Goal: Task Accomplishment & Management: Manage account settings

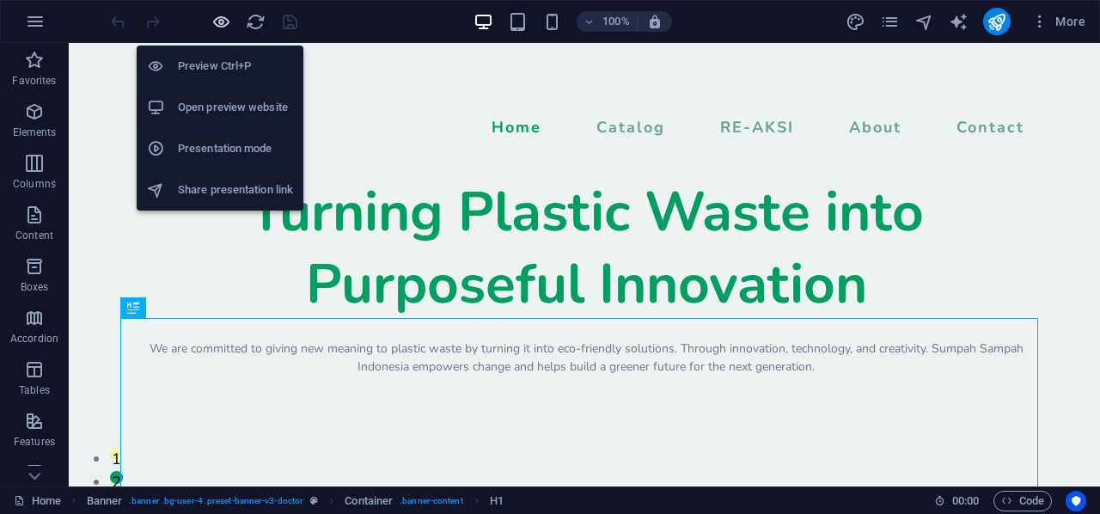
click at [217, 18] on icon "button" at bounding box center [221, 22] width 20 height 20
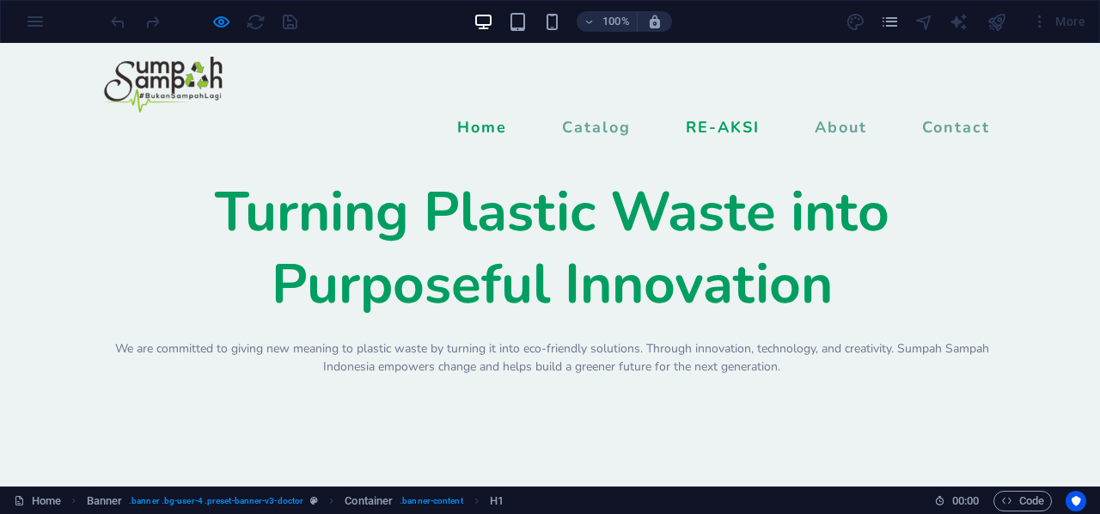
click at [724, 113] on link "RE-AKSI" at bounding box center [723, 127] width 88 height 29
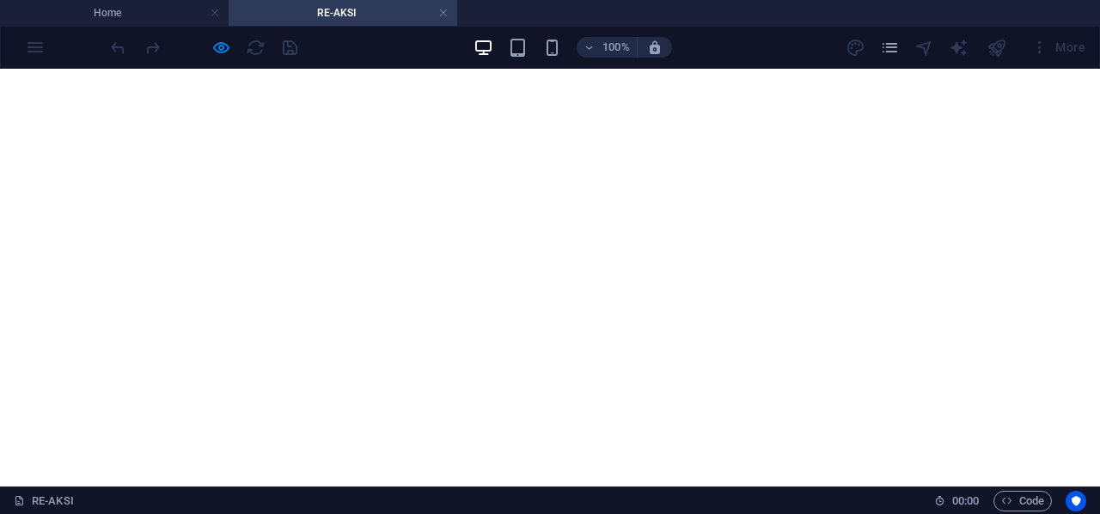
scroll to position [253, 0]
drag, startPoint x: 823, startPoint y: 92, endPoint x: 826, endPoint y: 109, distance: 17.4
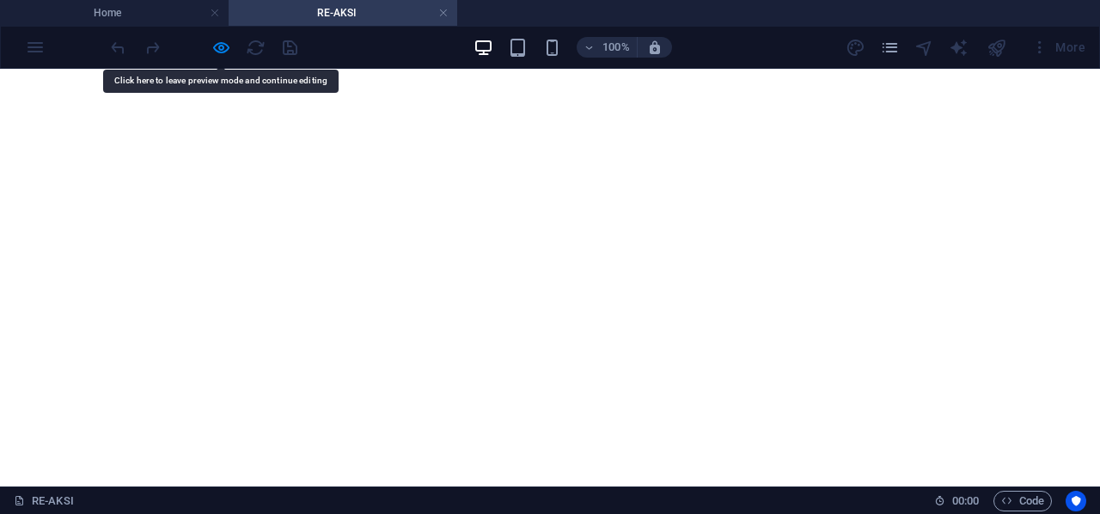
drag, startPoint x: 937, startPoint y: 105, endPoint x: 952, endPoint y: 145, distance: 42.9
click at [892, 51] on icon "pages" at bounding box center [890, 48] width 20 height 20
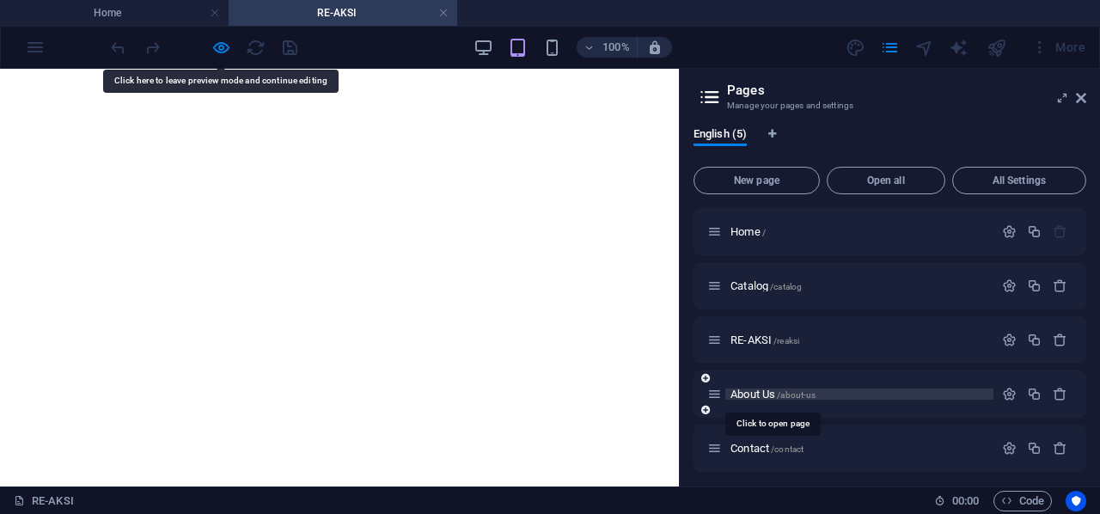
click at [770, 393] on span "About Us /about-us" at bounding box center [772, 393] width 85 height 13
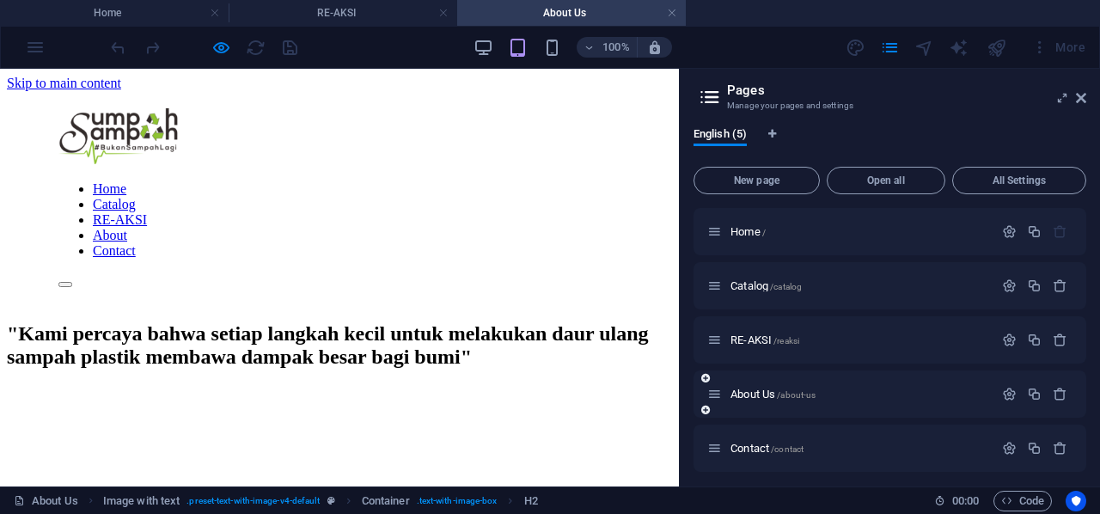
scroll to position [0, 0]
click at [1079, 99] on header "Pages Manage your pages and settings" at bounding box center [891, 91] width 389 height 45
click at [1079, 99] on icon at bounding box center [1081, 98] width 10 height 14
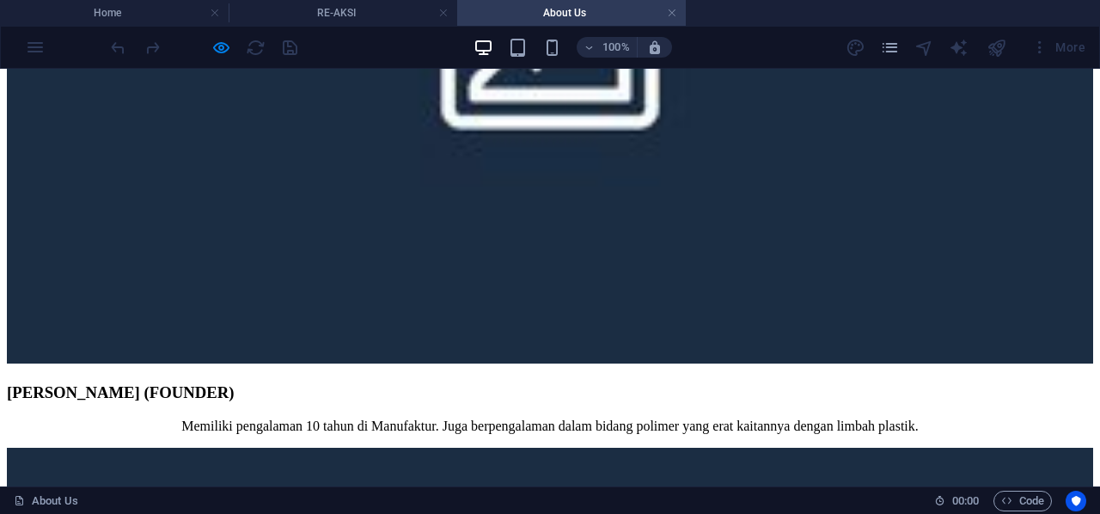
scroll to position [2507, 0]
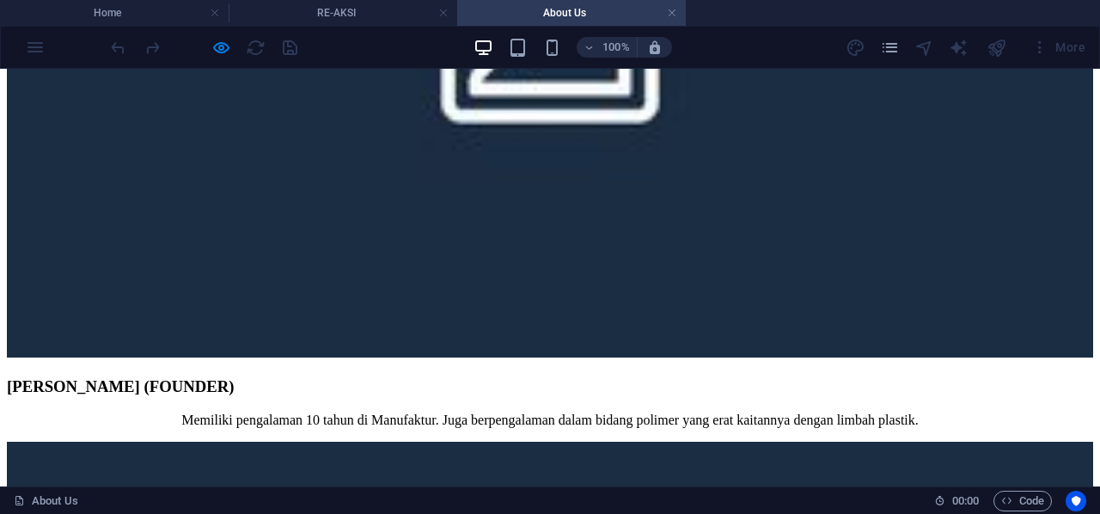
click at [895, 46] on icon "pages" at bounding box center [890, 48] width 20 height 20
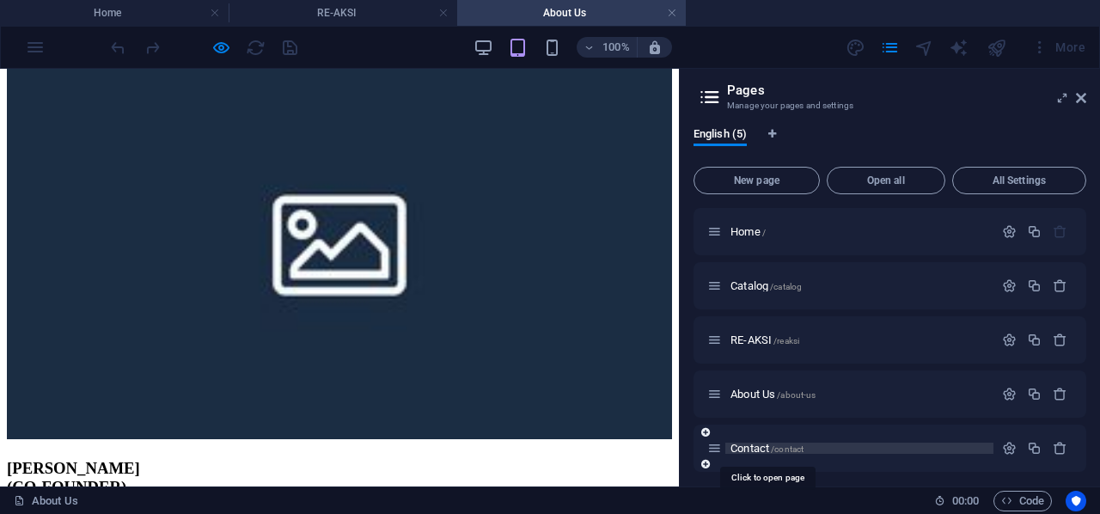
click at [769, 453] on span "Contact /contact" at bounding box center [766, 448] width 73 height 13
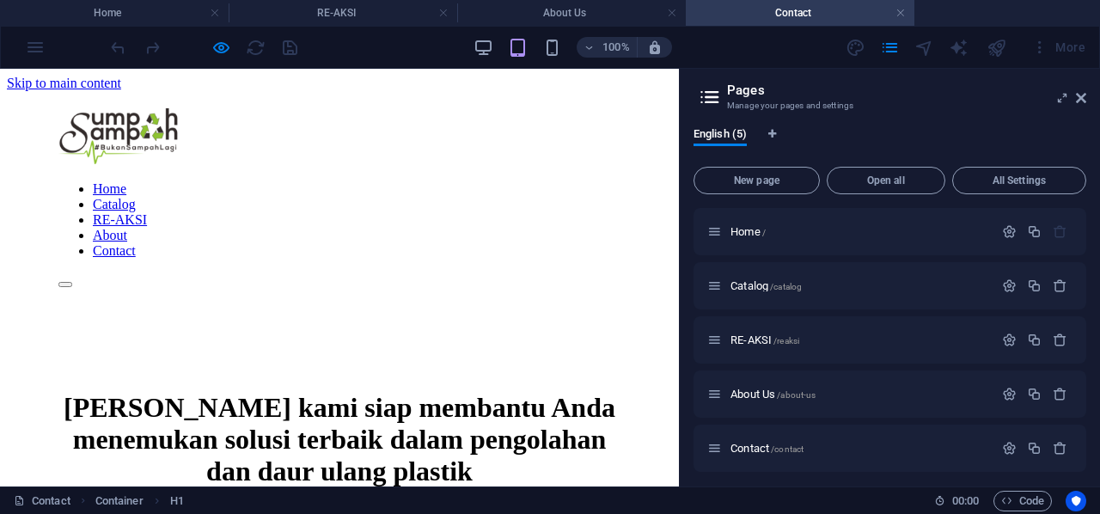
scroll to position [0, 0]
click at [1084, 101] on icon at bounding box center [1081, 98] width 10 height 14
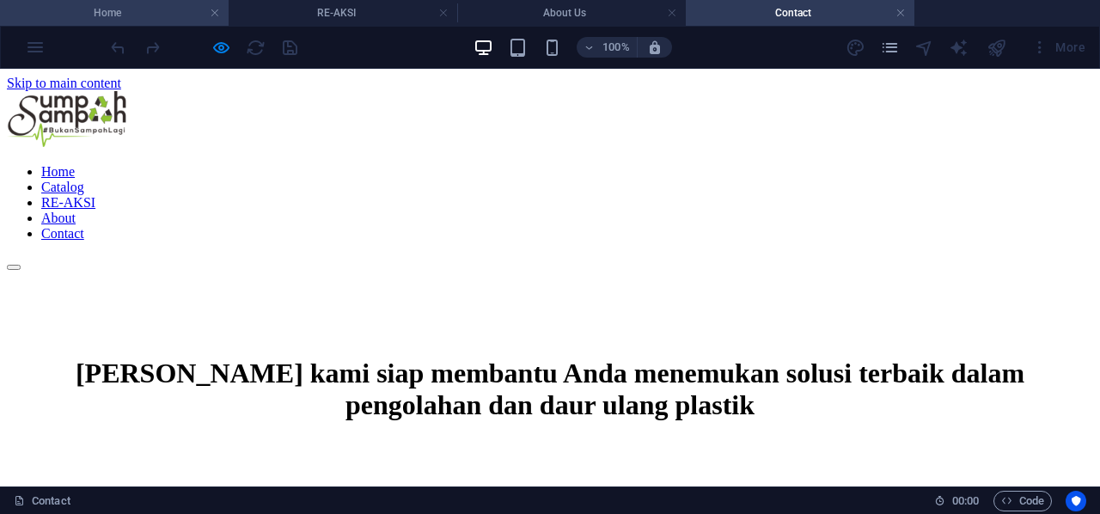
click at [107, 6] on h4 "Home" at bounding box center [114, 12] width 229 height 19
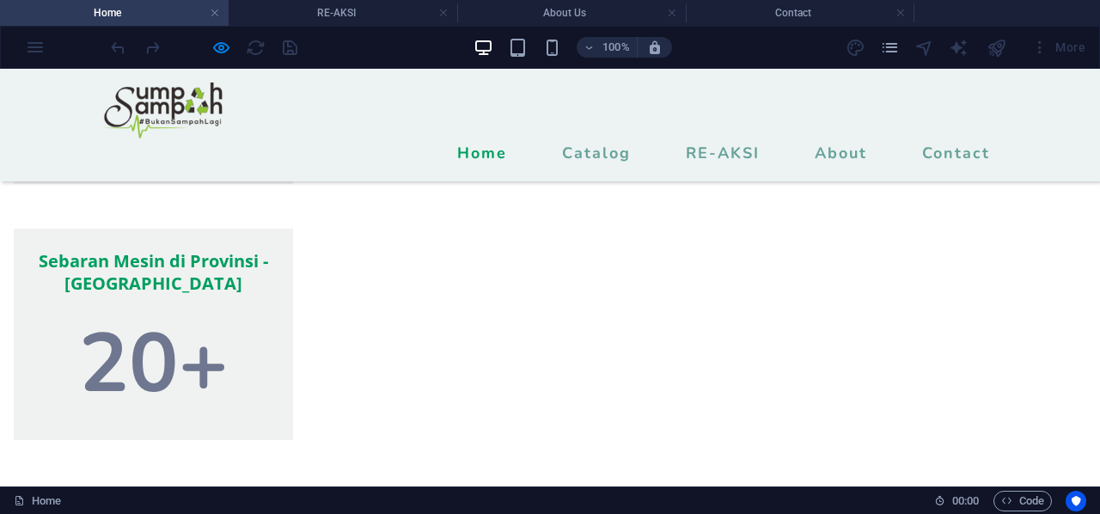
scroll to position [1509, 0]
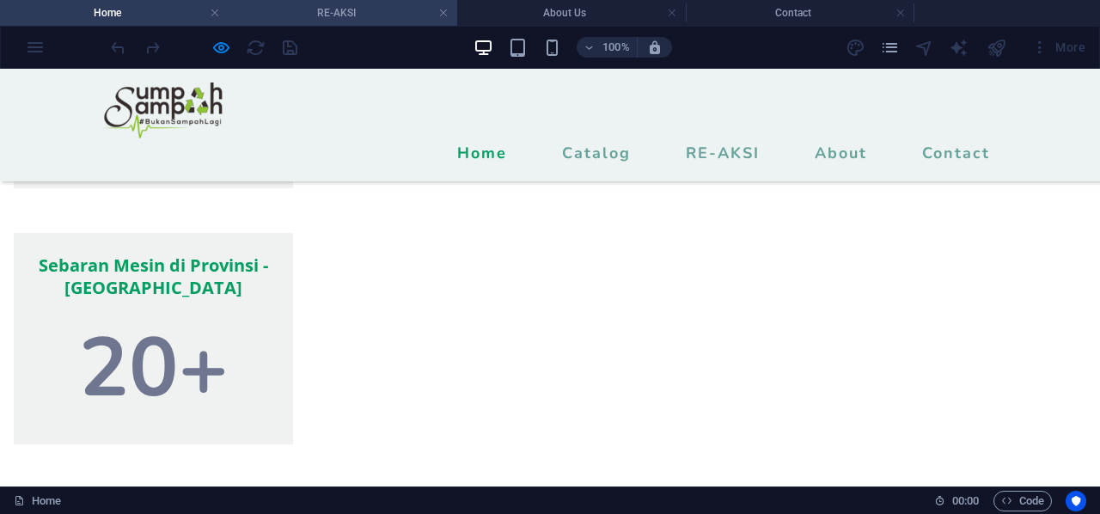
click at [367, 15] on h4 "RE-AKSI" at bounding box center [343, 12] width 229 height 19
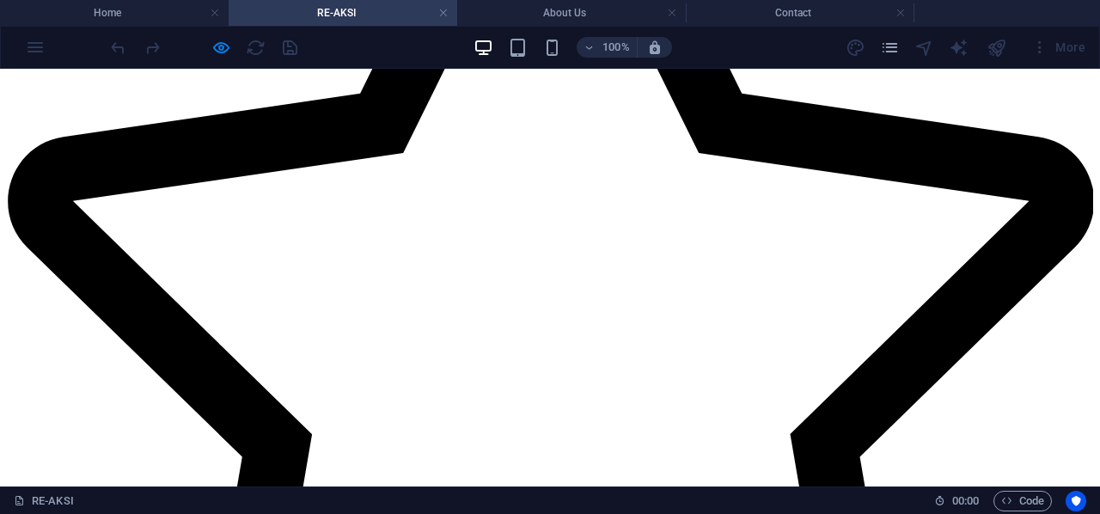
scroll to position [1713, 0]
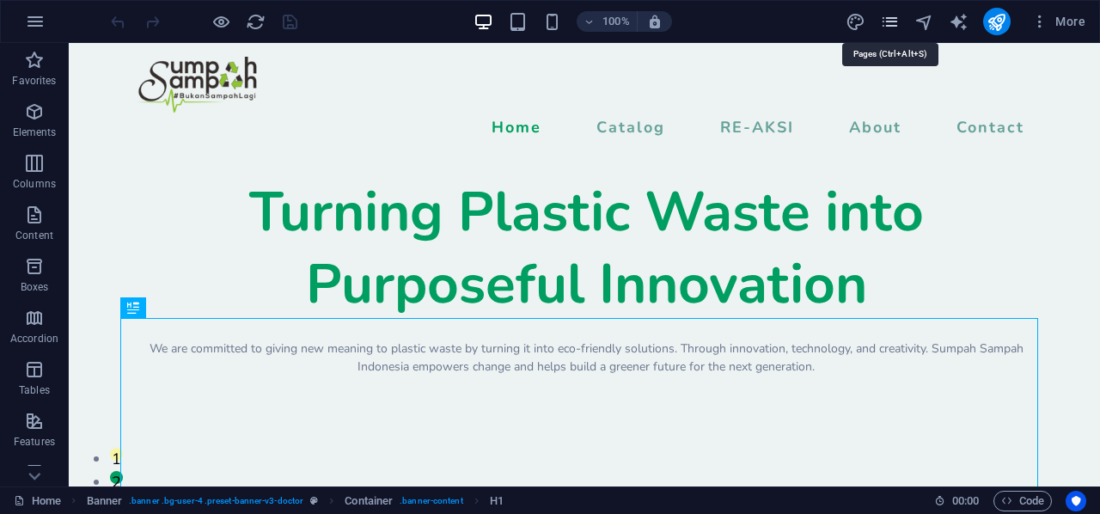
click at [893, 20] on icon "pages" at bounding box center [890, 22] width 20 height 20
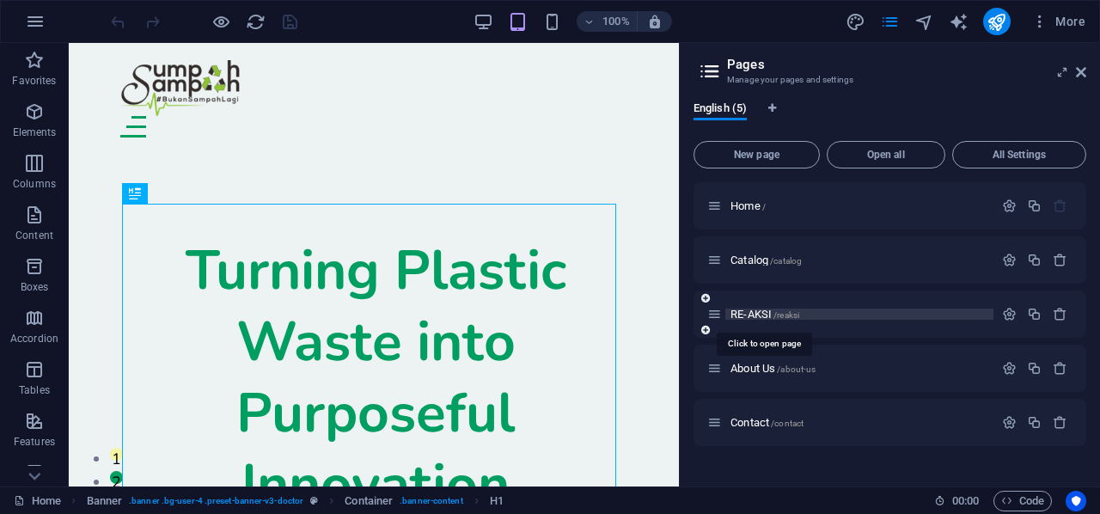
click at [754, 308] on span "RE-AKSI /reaksi" at bounding box center [764, 314] width 69 height 13
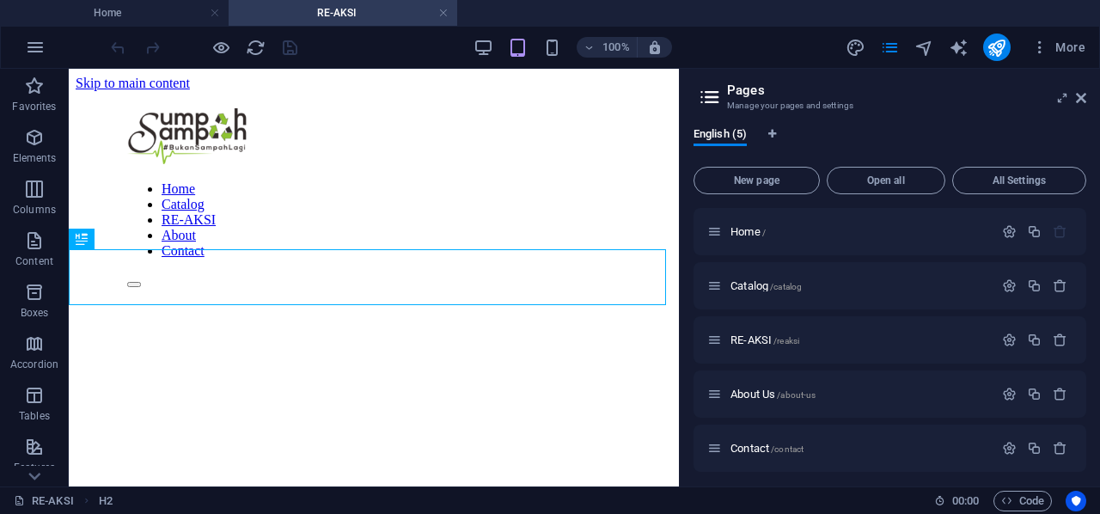
scroll to position [855, 0]
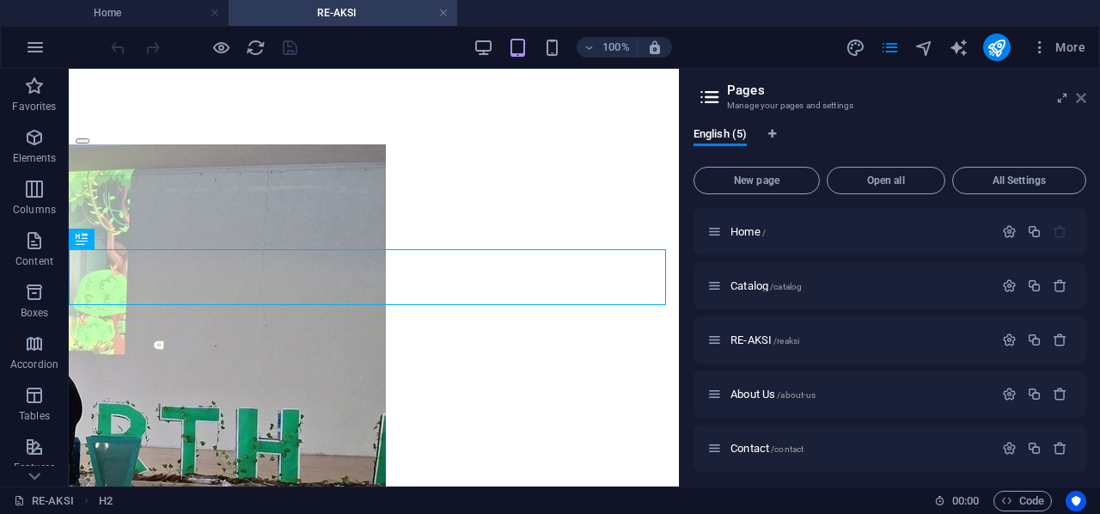
click at [1076, 100] on icon at bounding box center [1081, 98] width 10 height 14
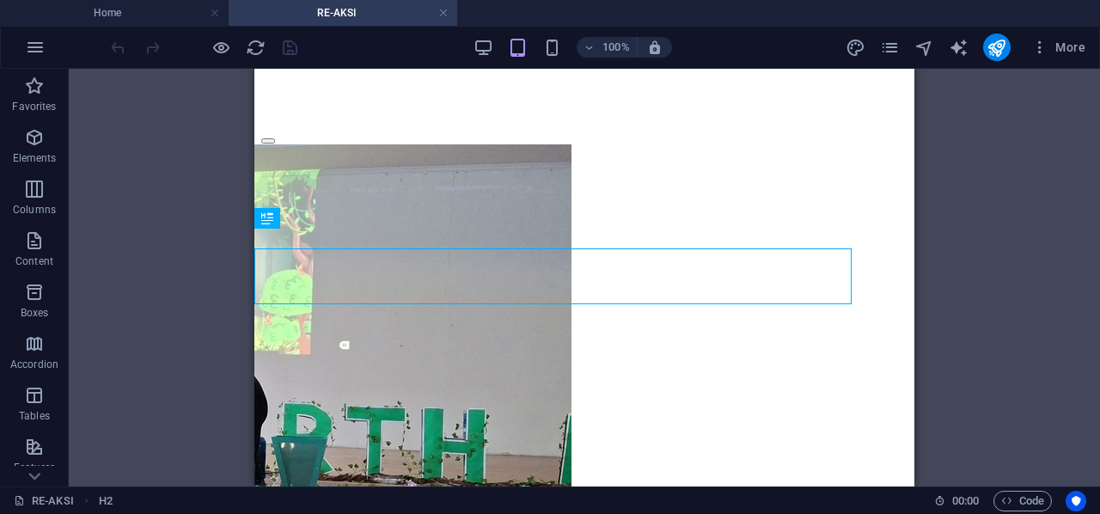
scroll to position [856, 0]
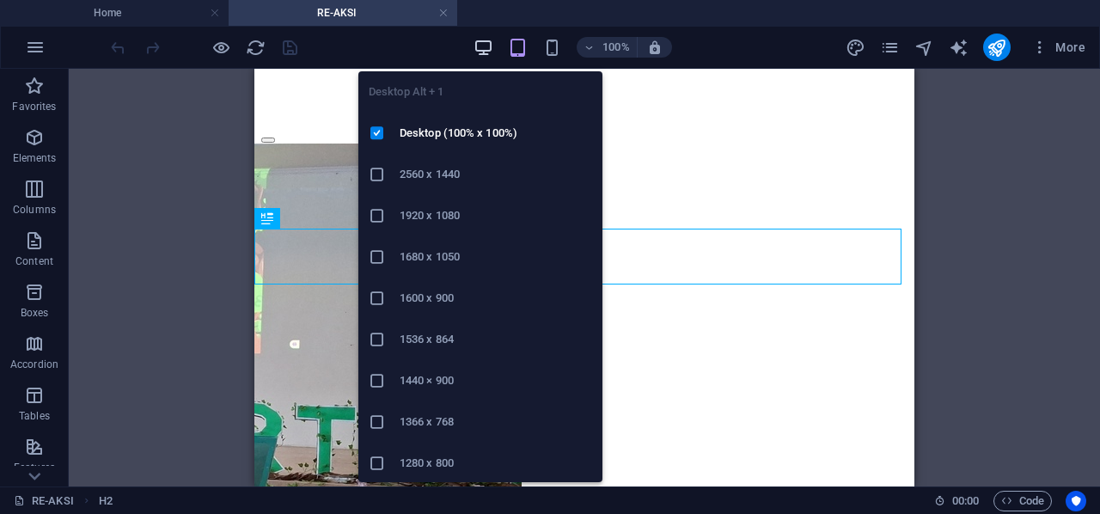
click at [489, 53] on icon "button" at bounding box center [483, 48] width 20 height 20
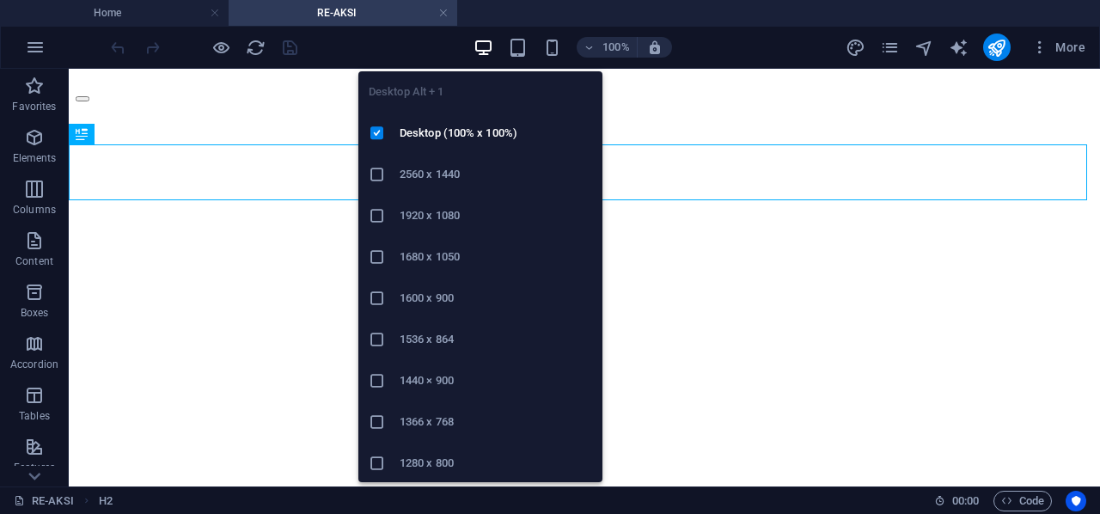
scroll to position [849, 0]
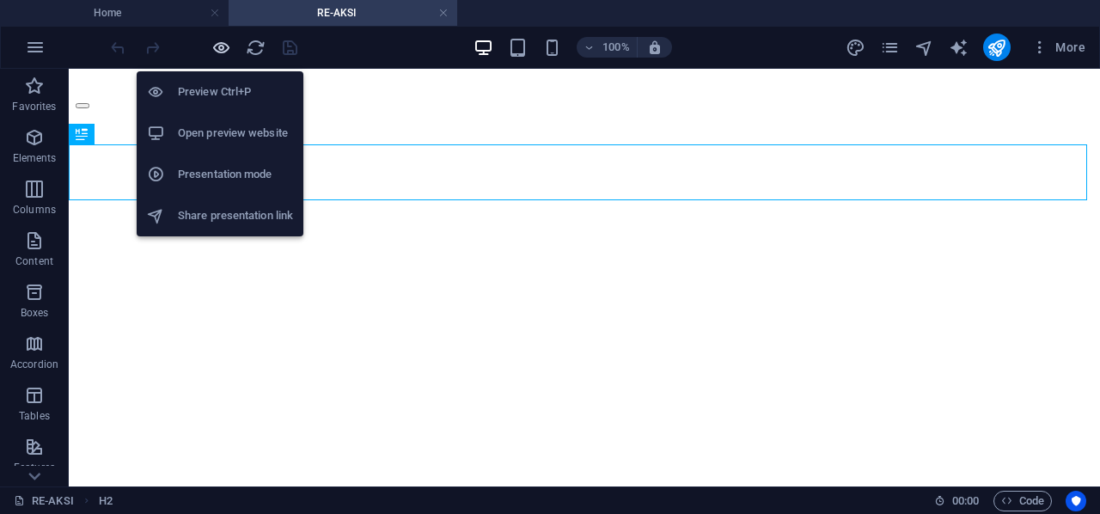
click at [221, 46] on icon "button" at bounding box center [221, 48] width 20 height 20
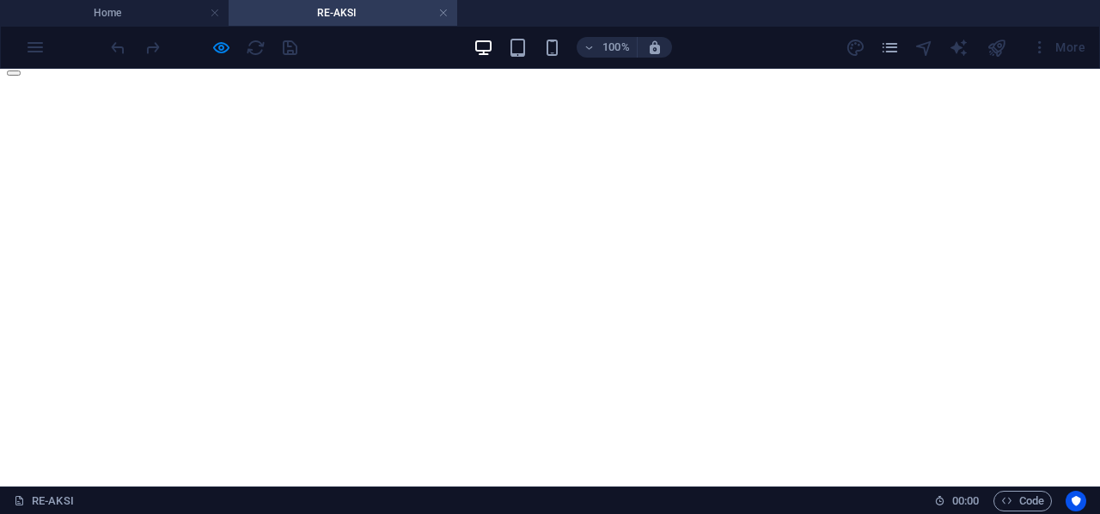
scroll to position [195, 0]
click at [27, 45] on div "100% More" at bounding box center [550, 47] width 1098 height 41
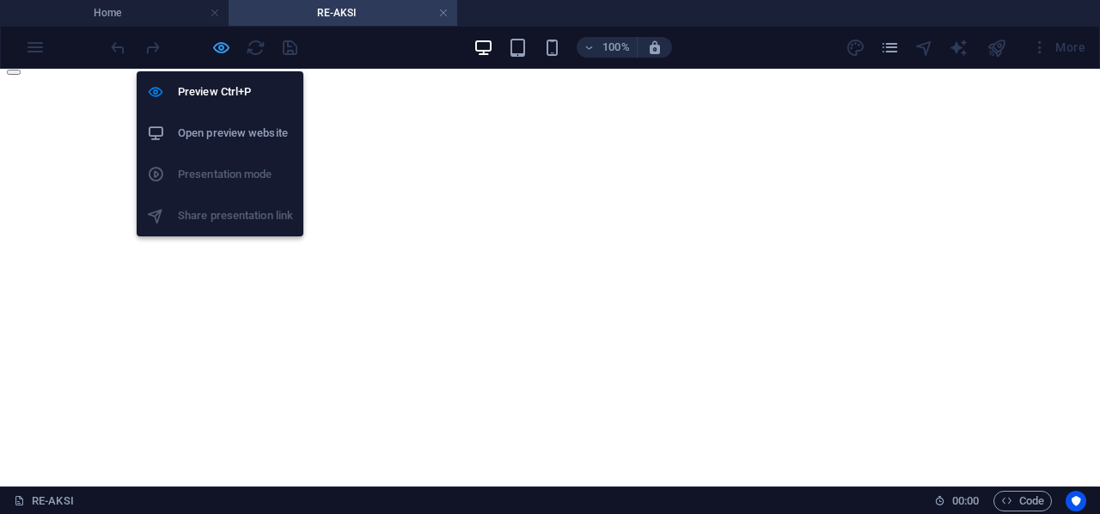
click at [213, 46] on icon "button" at bounding box center [221, 48] width 20 height 20
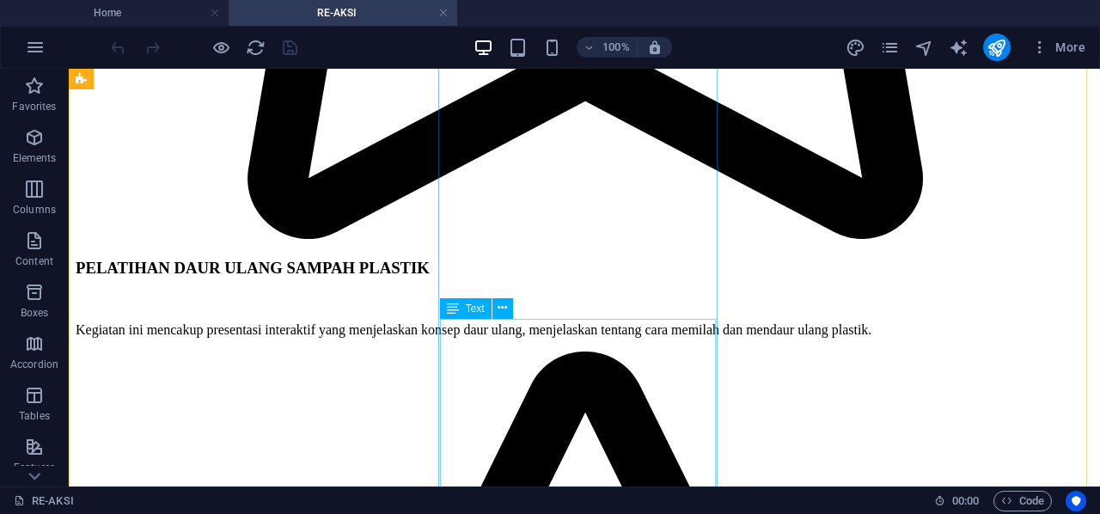
scroll to position [2145, 0]
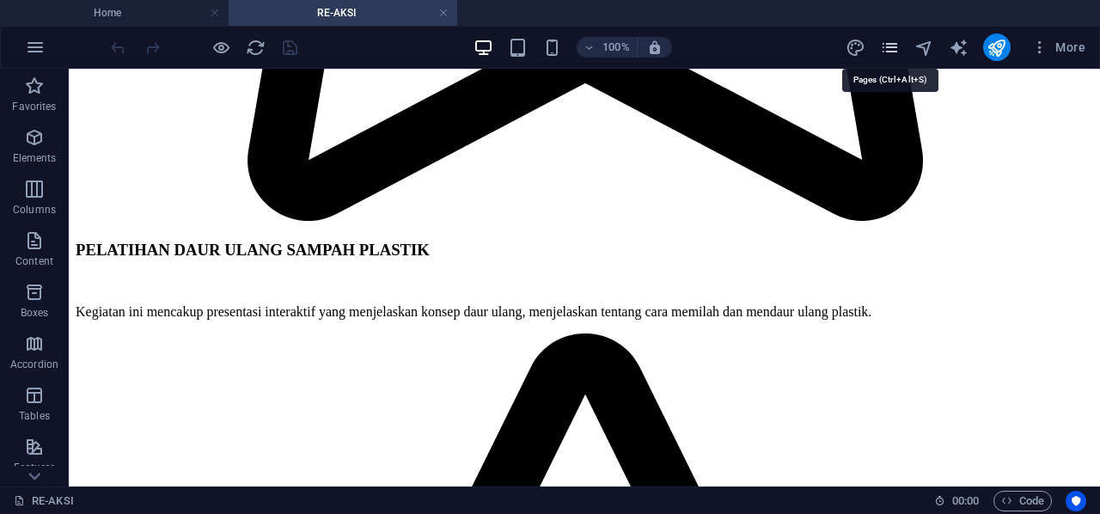
click at [887, 39] on icon "pages" at bounding box center [890, 48] width 20 height 20
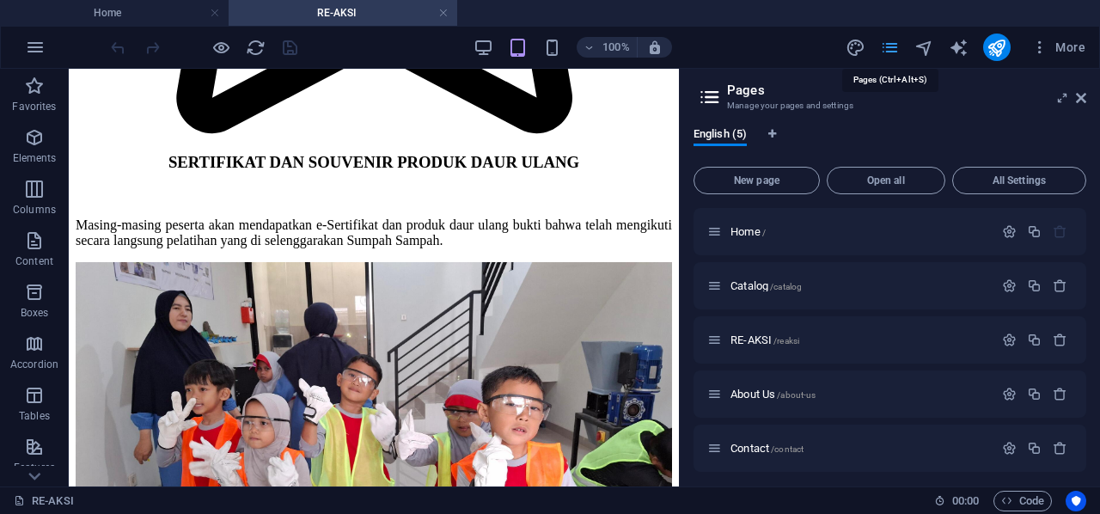
scroll to position [3466, 0]
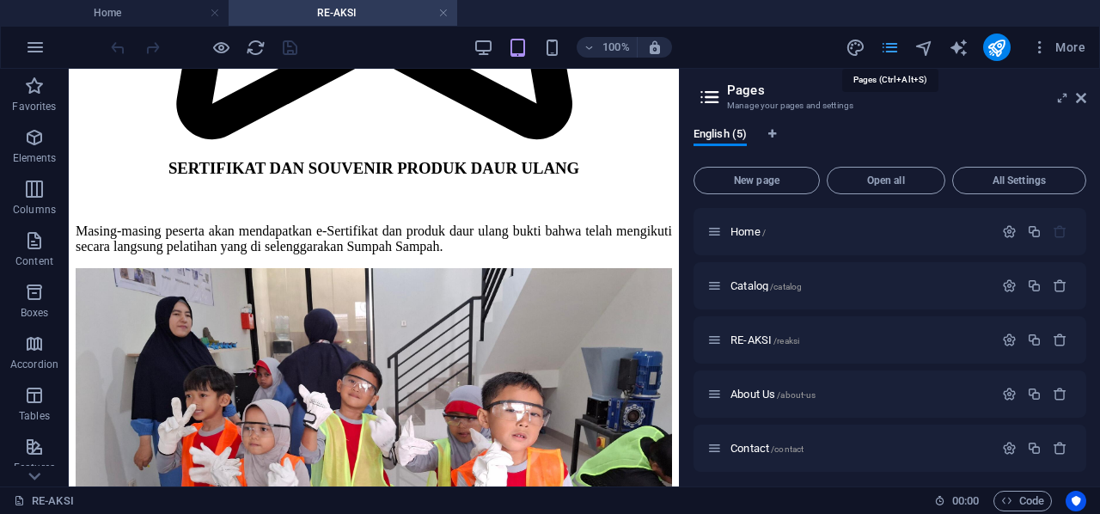
click at [899, 51] on icon "pages" at bounding box center [890, 48] width 20 height 20
click at [1076, 101] on icon at bounding box center [1081, 98] width 10 height 14
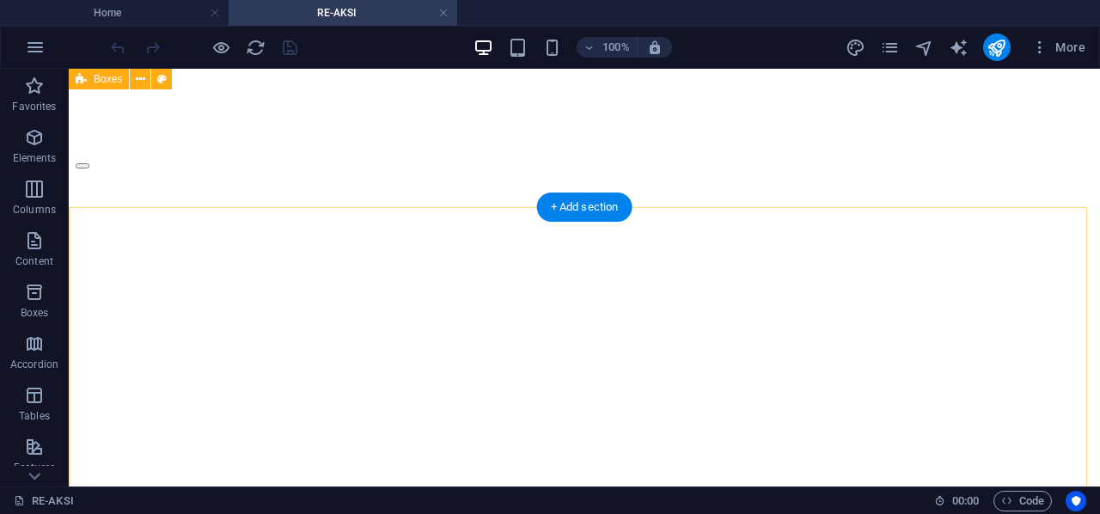
scroll to position [741, 0]
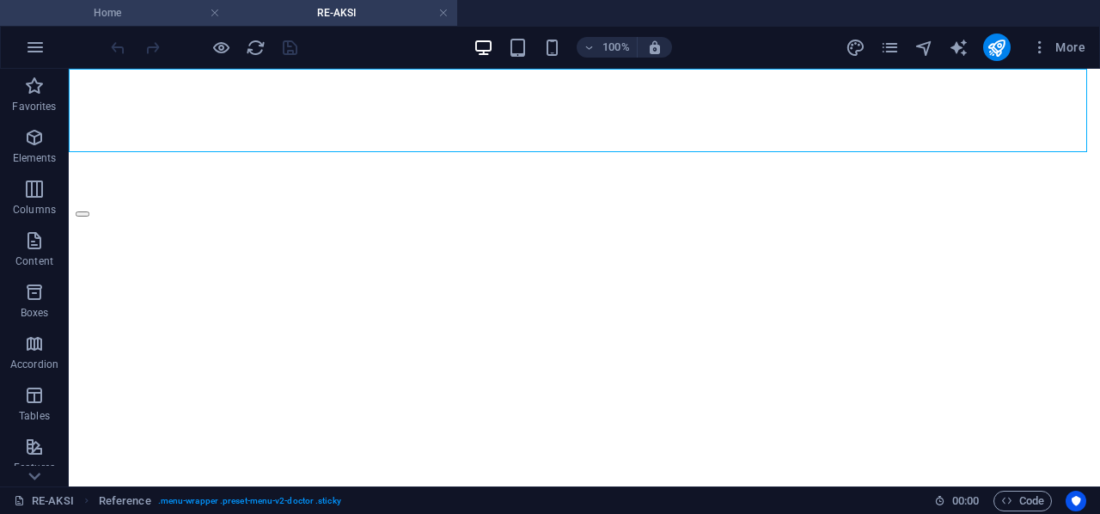
click at [144, 18] on h4 "Home" at bounding box center [114, 12] width 229 height 19
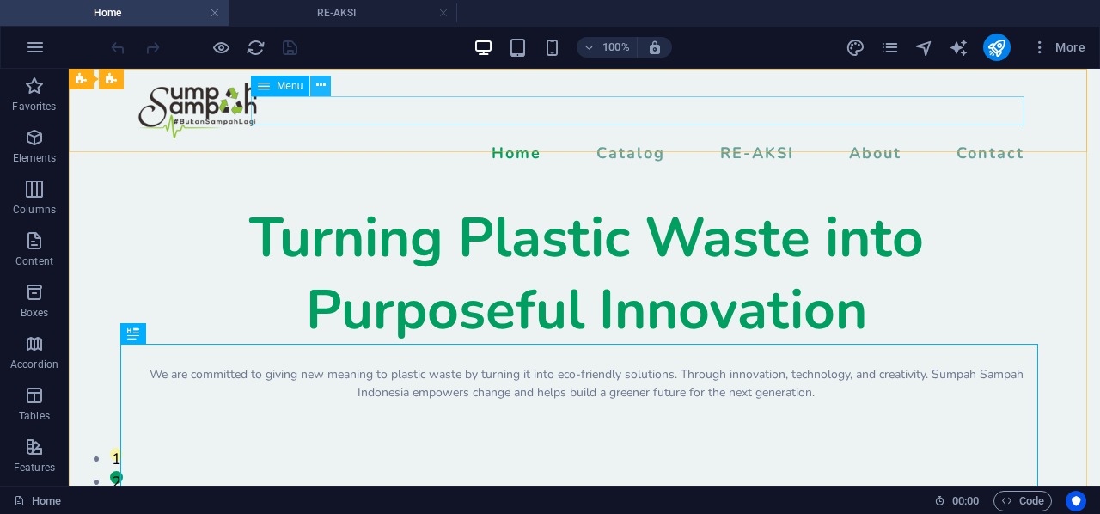
click at [325, 89] on icon at bounding box center [320, 85] width 9 height 18
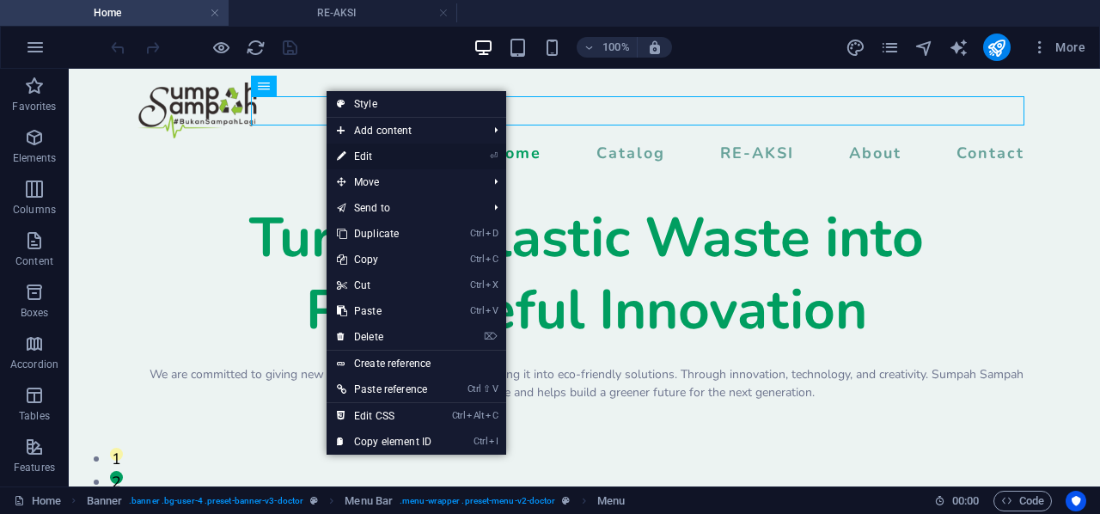
click at [394, 158] on link "⏎ Edit" at bounding box center [383, 156] width 115 height 26
select select
select select "1"
select select
select select "nofollow"
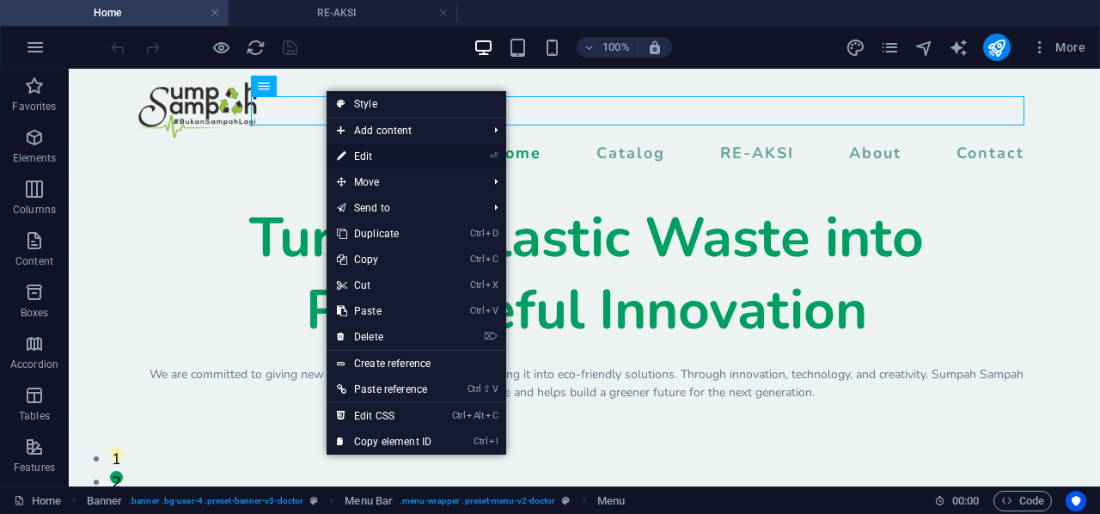
select select "2"
select select
select select "3"
select select
select select "4"
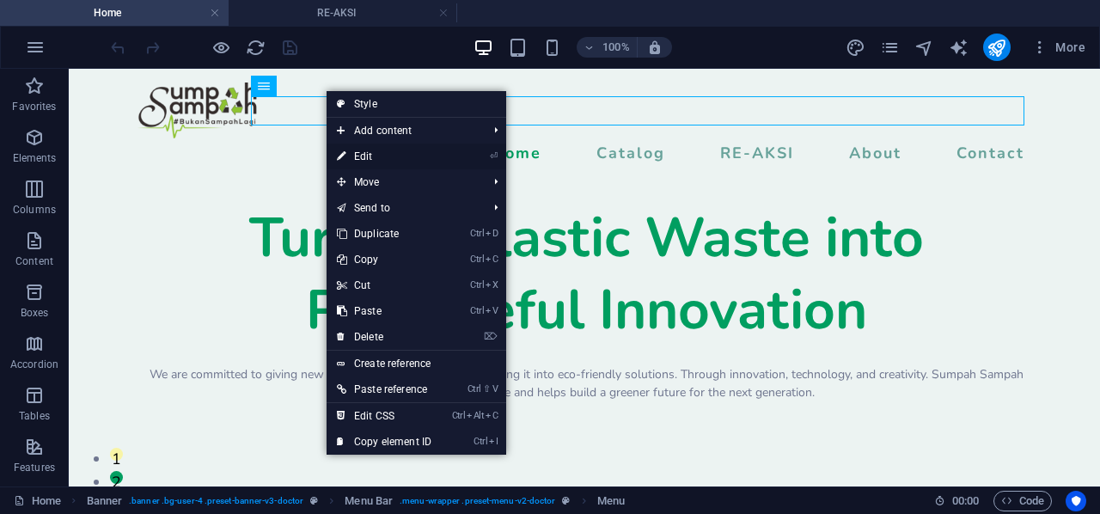
select select
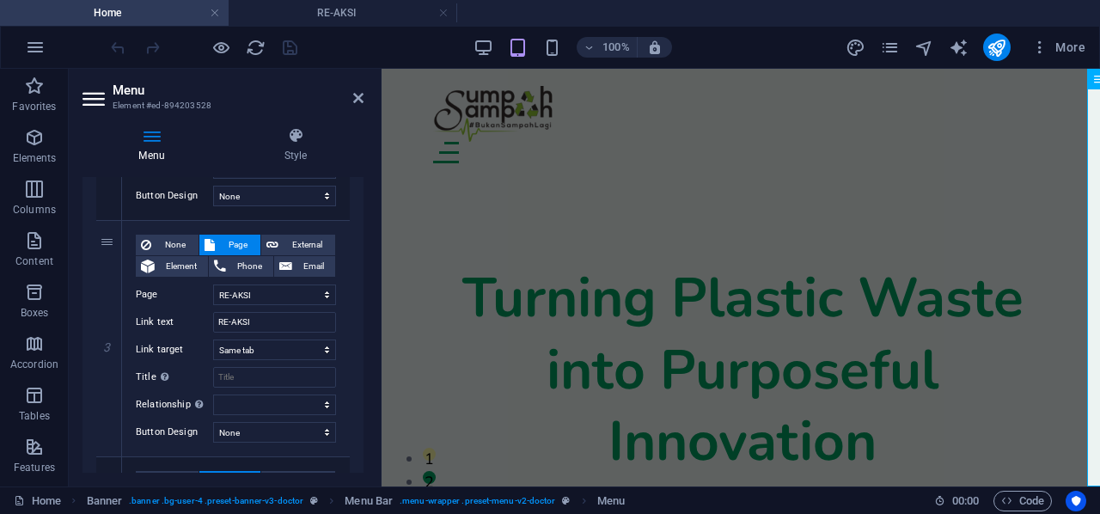
scroll to position [591, 0]
click at [296, 291] on select "Home Catalog RE-AKSI About Us Contact" at bounding box center [274, 295] width 123 height 21
click at [213, 285] on select "Home Catalog RE-AKSI About Us Contact" at bounding box center [274, 295] width 123 height 21
click at [613, 182] on div "Turning Plastic Waste into Purposeful Innovation We are committed to giving new…" at bounding box center [742, 405] width 718 height 447
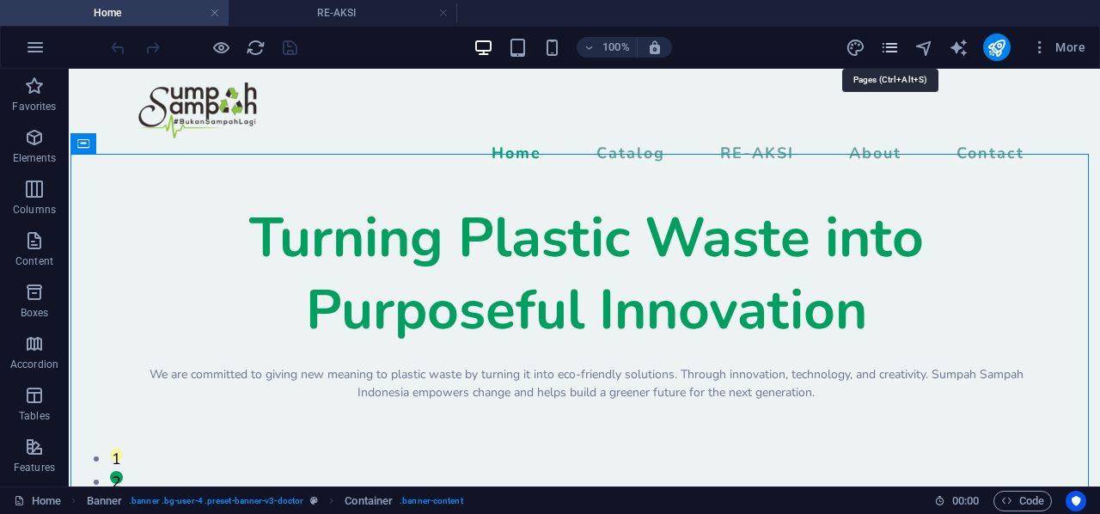
click at [900, 53] on icon "pages" at bounding box center [890, 48] width 20 height 20
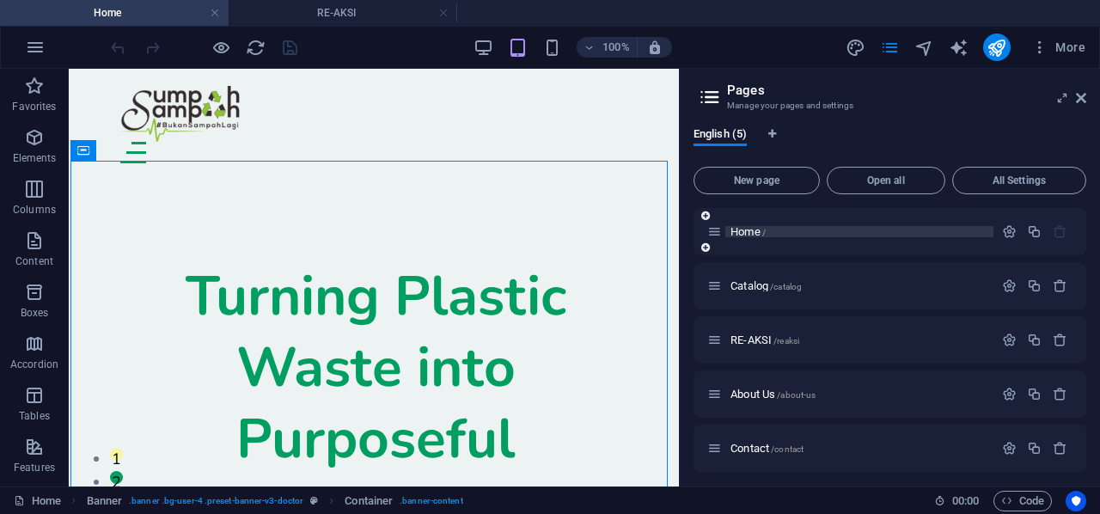
scroll to position [6, 0]
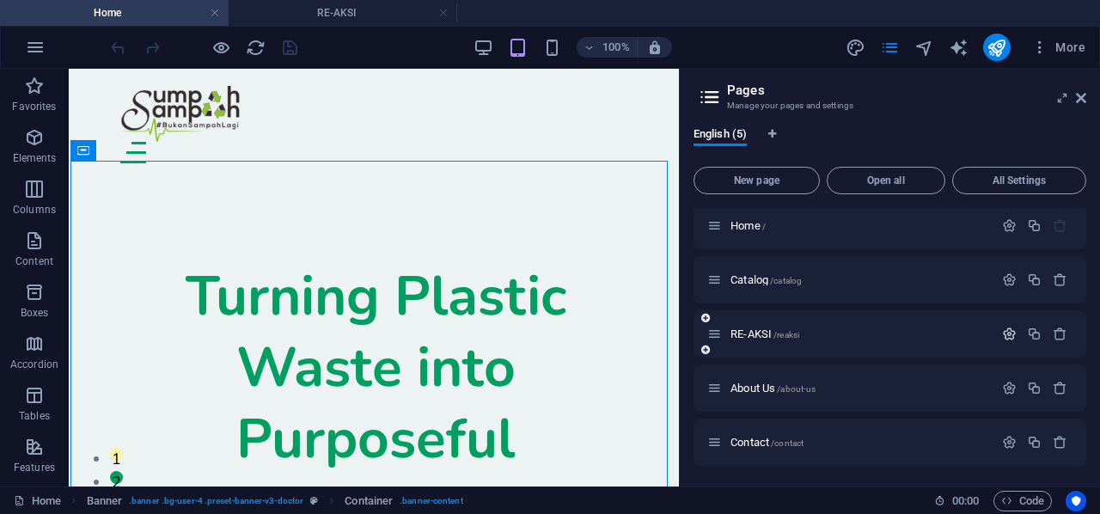
click at [1002, 329] on icon "button" at bounding box center [1009, 333] width 15 height 15
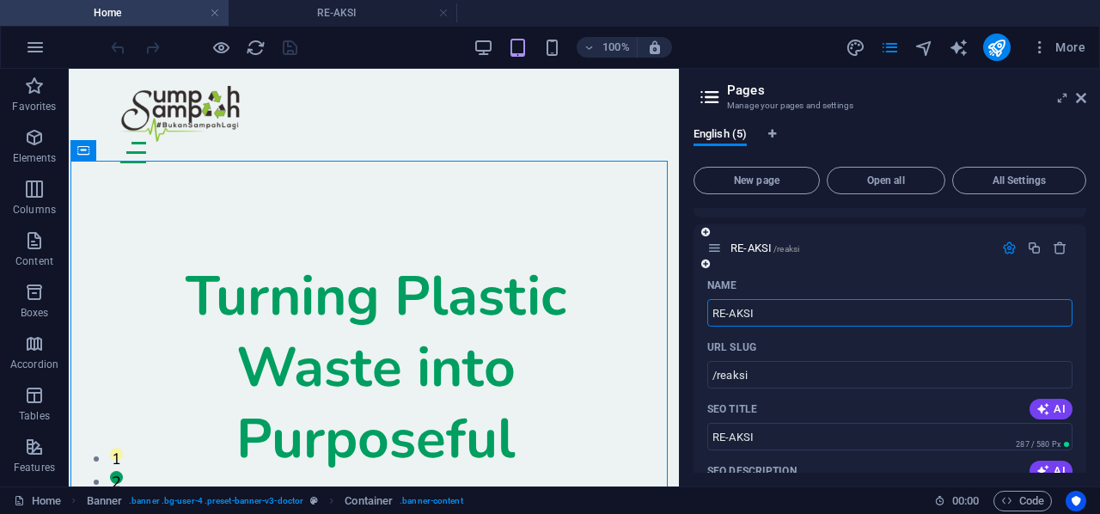
scroll to position [104, 0]
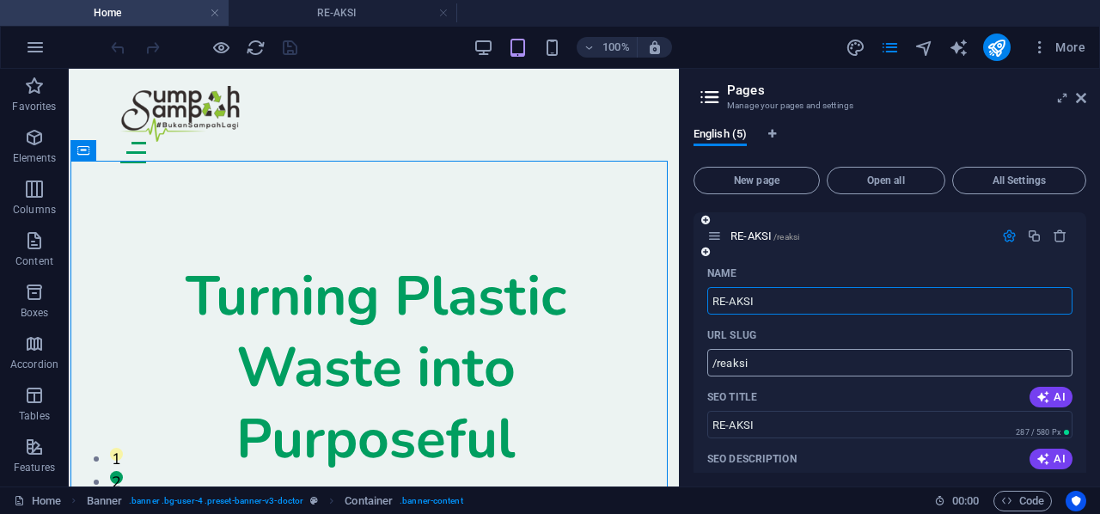
click at [725, 364] on input "/reaksi" at bounding box center [889, 362] width 365 height 27
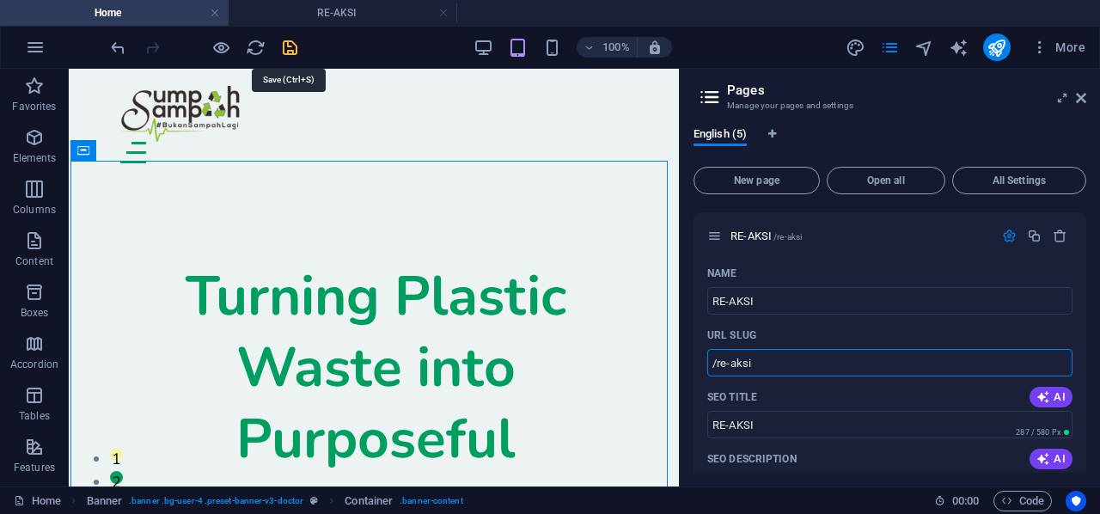
type input "/re-aksi"
click at [280, 52] on icon "save" at bounding box center [290, 48] width 20 height 20
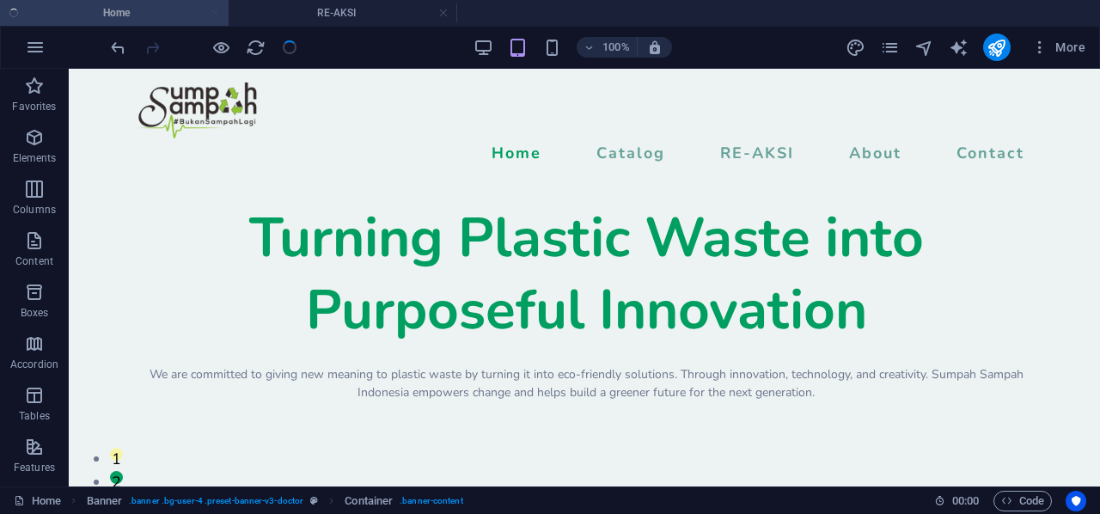
checkbox input "false"
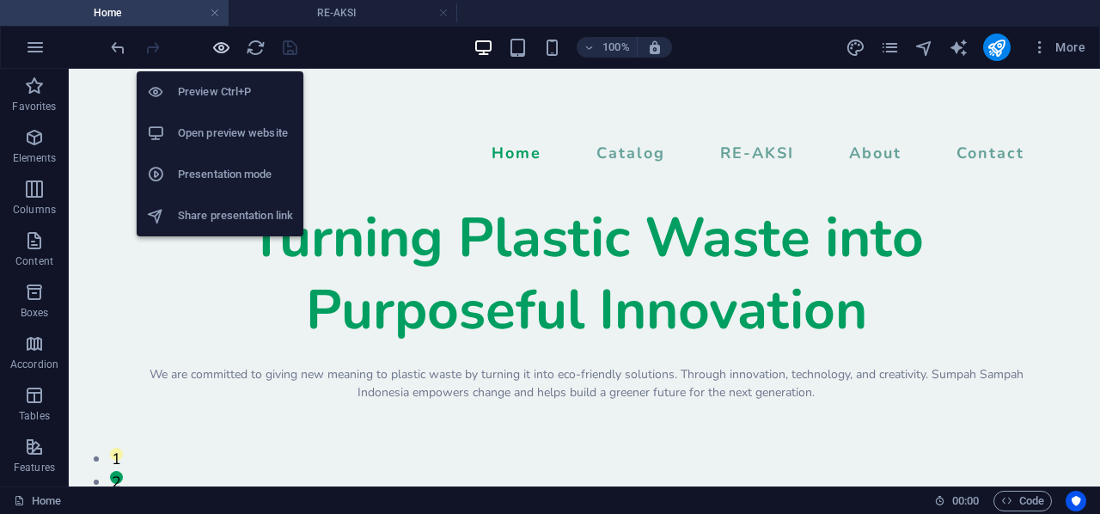
click at [213, 43] on icon "button" at bounding box center [221, 48] width 20 height 20
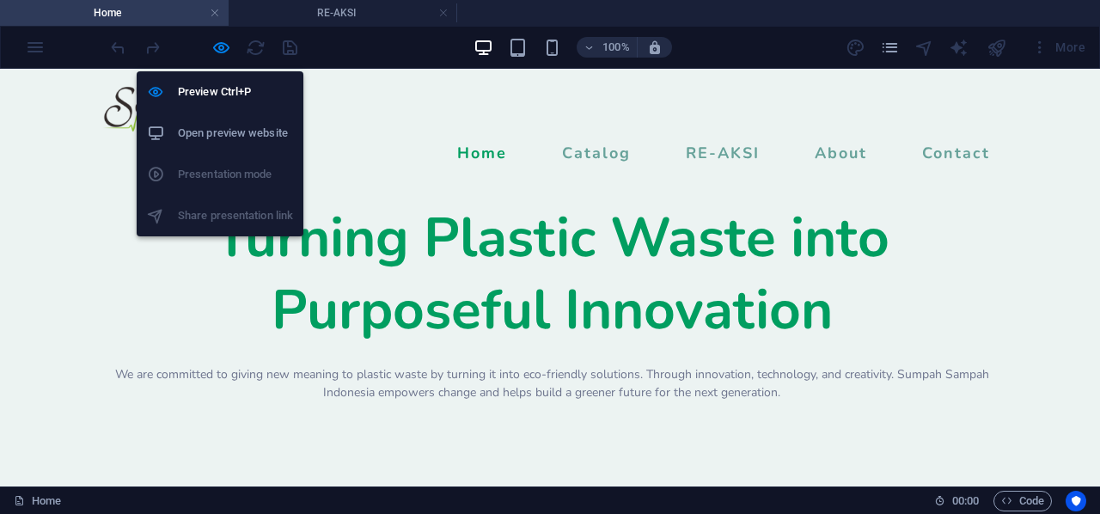
click at [211, 124] on h6 "Open preview website" at bounding box center [235, 133] width 115 height 21
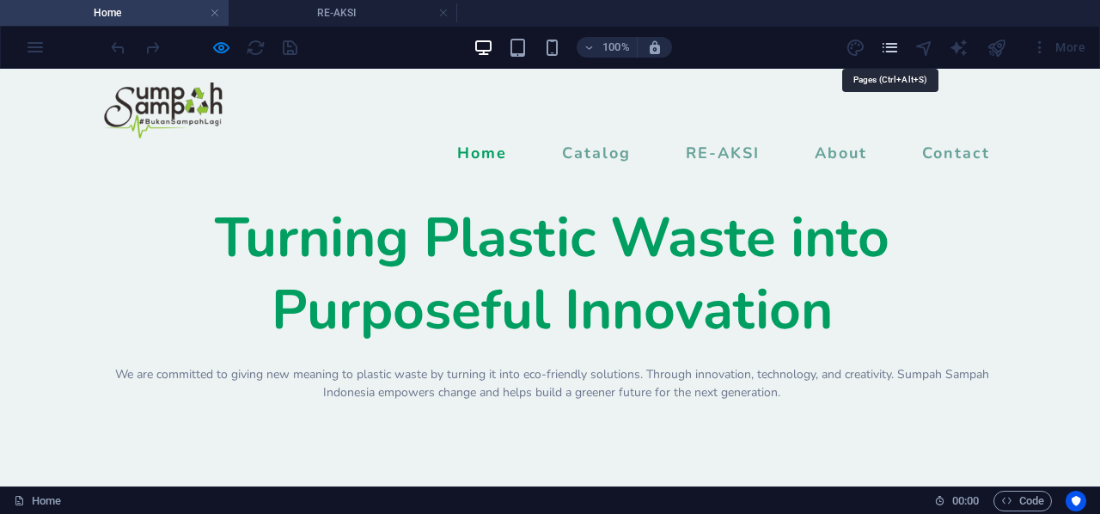
click at [885, 51] on icon "pages" at bounding box center [890, 48] width 20 height 20
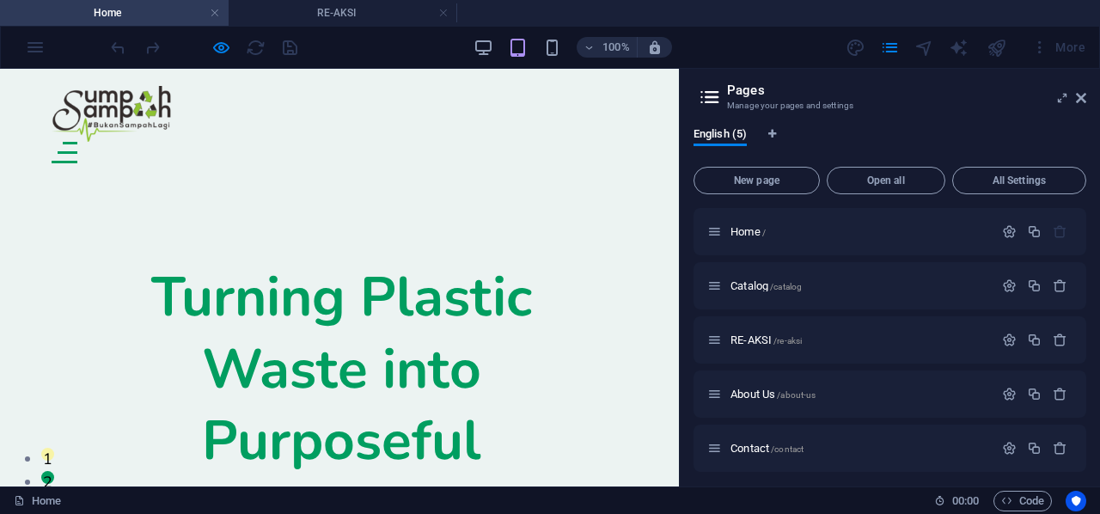
click at [406, 182] on div "Turning Plastic Waste into Purposeful Innovation We are committed to giving new…" at bounding box center [341, 440] width 679 height 517
click at [1088, 100] on aside "Pages Manage your pages and settings English (5) New page Open all All Settings…" at bounding box center [889, 278] width 421 height 418
click at [1077, 95] on icon at bounding box center [1081, 98] width 10 height 14
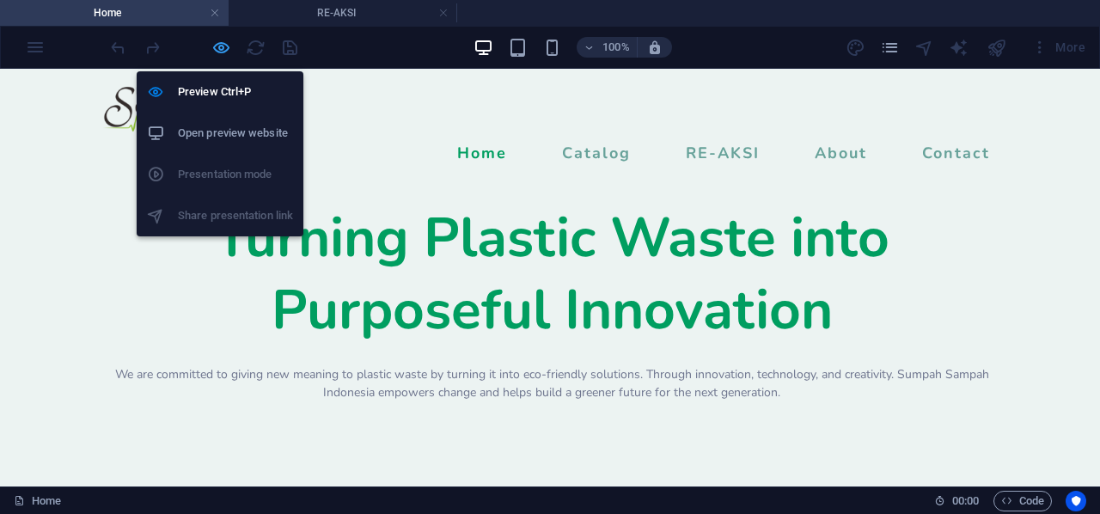
click at [212, 46] on icon "button" at bounding box center [221, 48] width 20 height 20
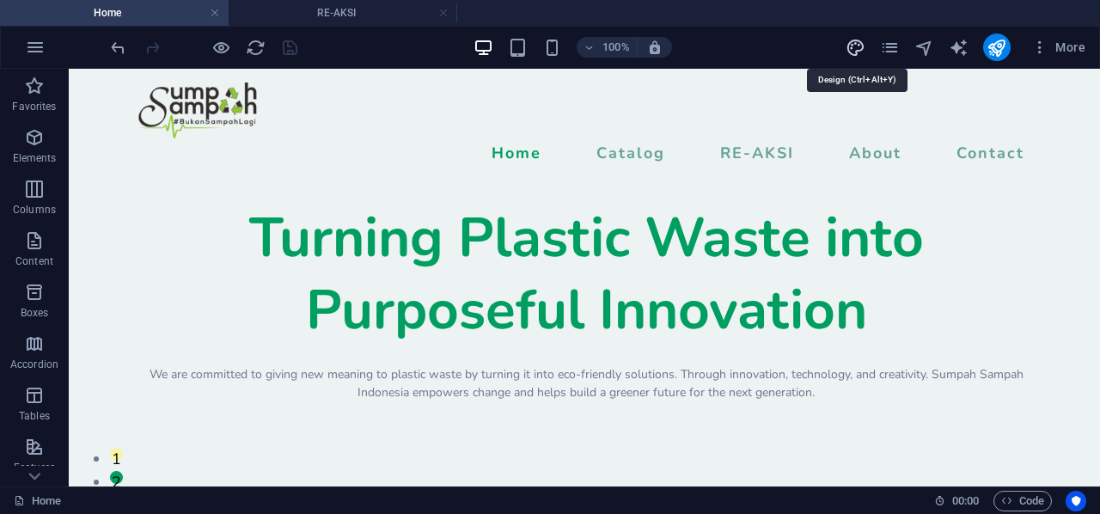
click at [850, 45] on icon "design" at bounding box center [855, 48] width 20 height 20
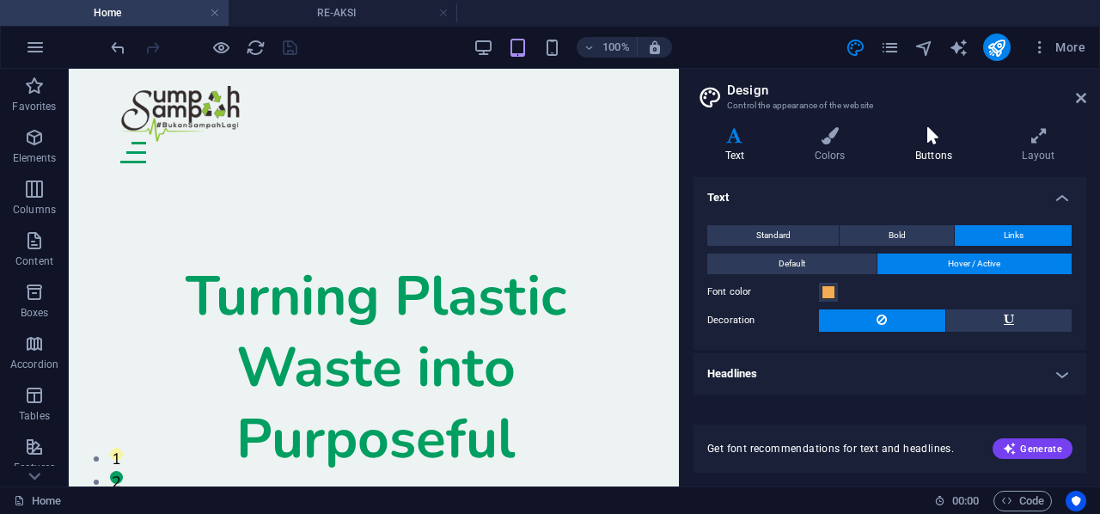
click at [936, 147] on h4 "Buttons" at bounding box center [936, 145] width 107 height 36
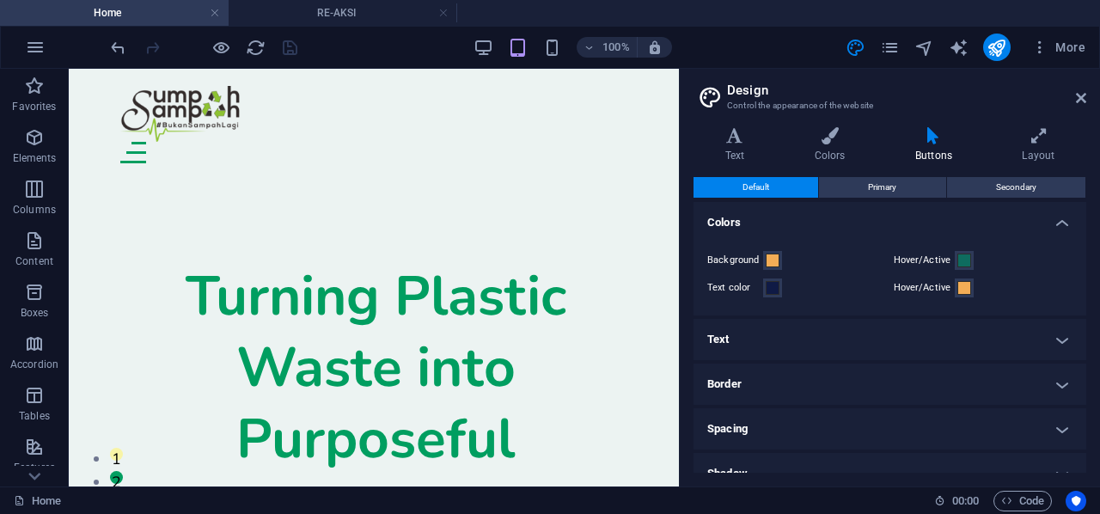
scroll to position [110, 0]
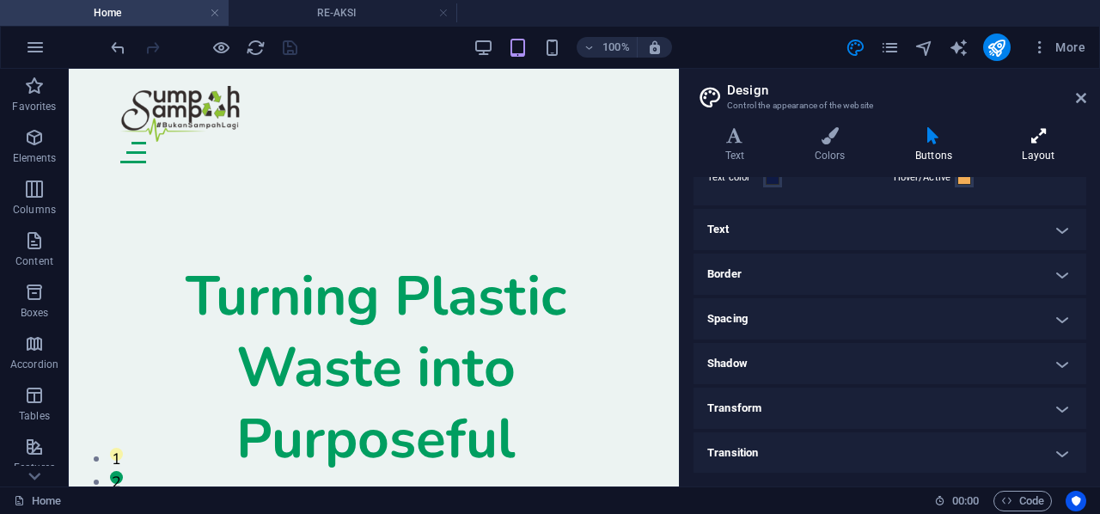
click at [1029, 151] on h4 "Layout" at bounding box center [1038, 145] width 95 height 36
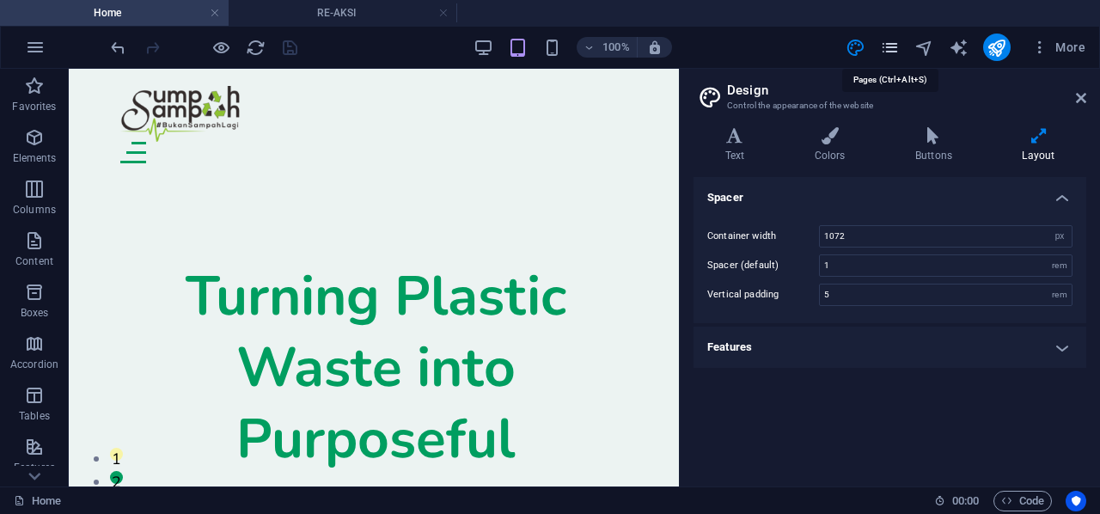
click at [889, 56] on icon "pages" at bounding box center [890, 48] width 20 height 20
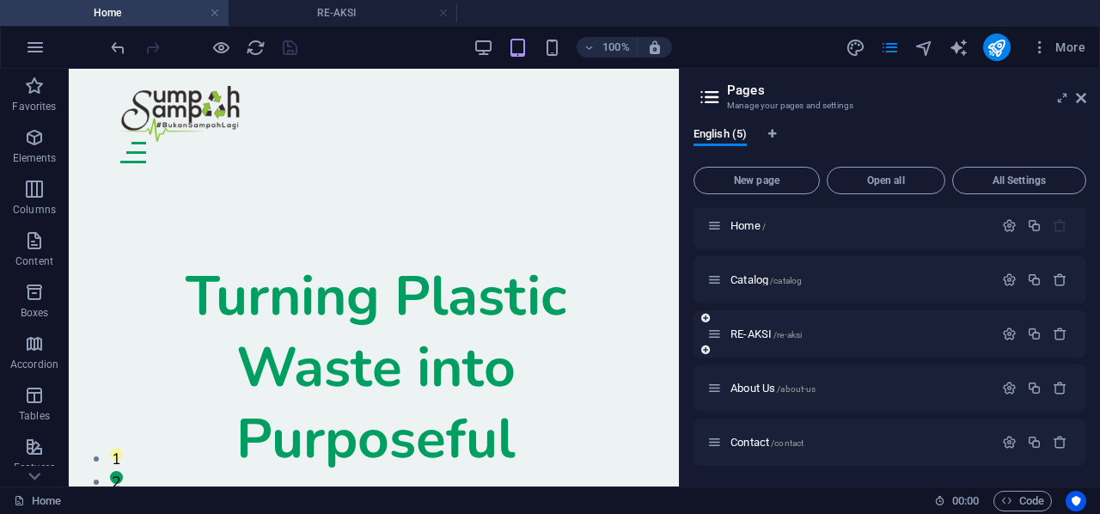
scroll to position [0, 0]
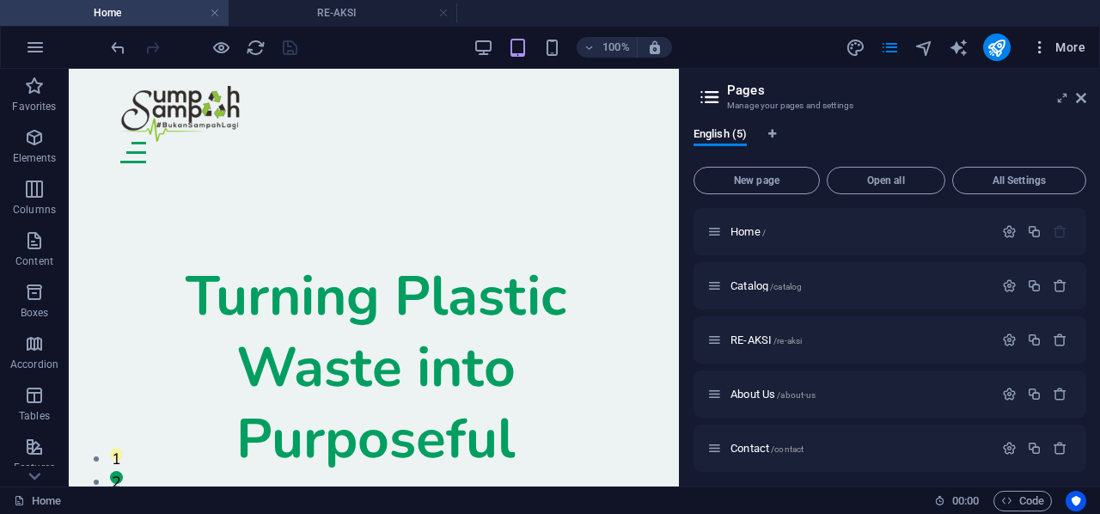
click at [1045, 50] on icon "button" at bounding box center [1039, 47] width 17 height 17
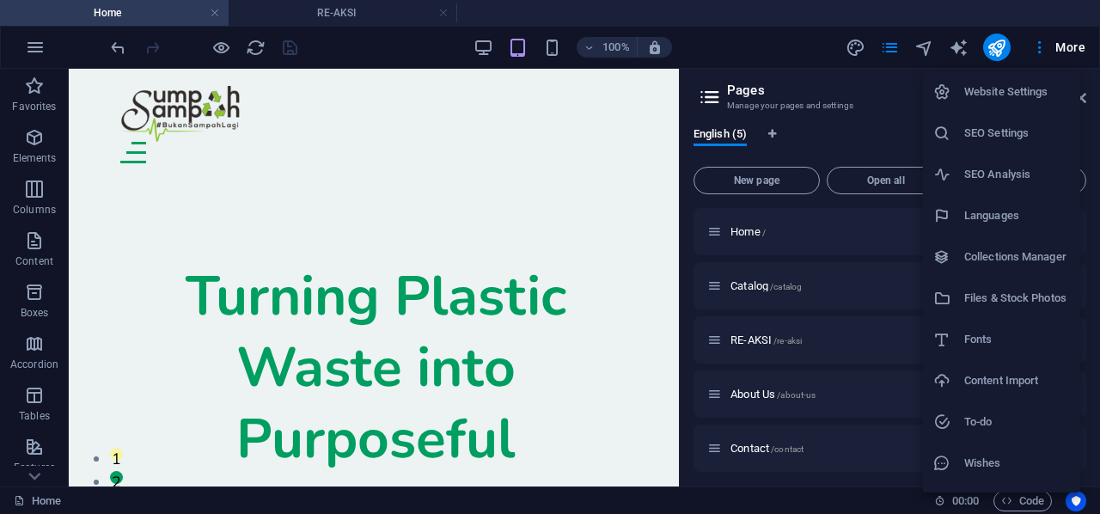
click at [975, 136] on h6 "SEO Settings" at bounding box center [1017, 133] width 106 height 21
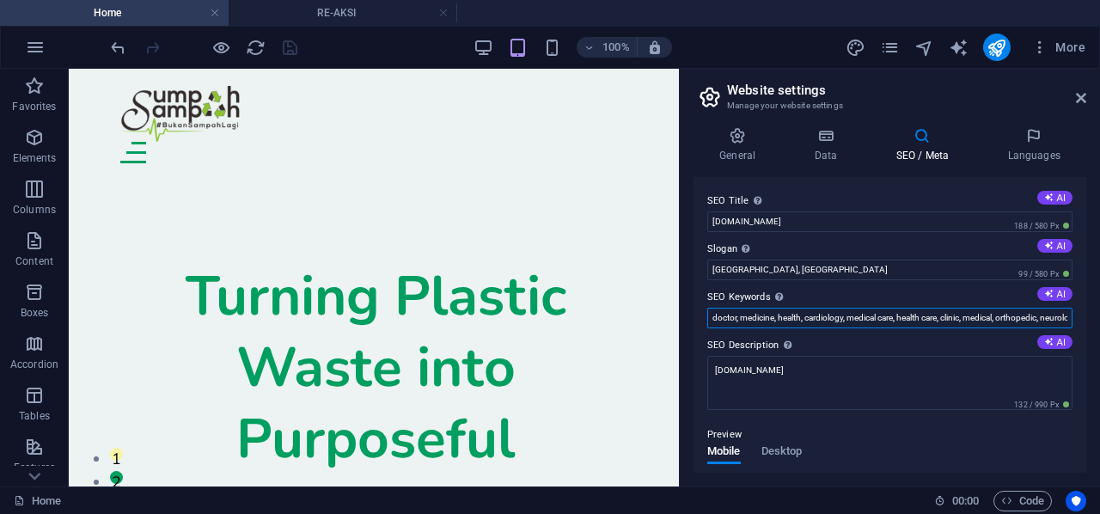
click at [845, 317] on input "doctor, medicine, health, cardiology, medical care, health care, clinic, medica…" at bounding box center [889, 318] width 365 height 21
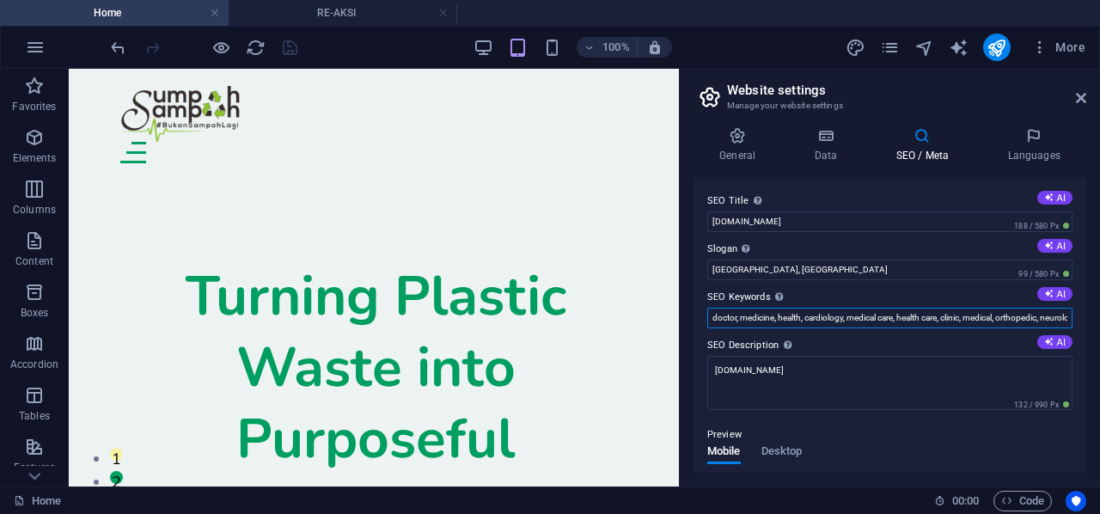
click at [845, 317] on input "doctor, medicine, health, cardiology, medical care, health care, clinic, medica…" at bounding box center [889, 318] width 365 height 21
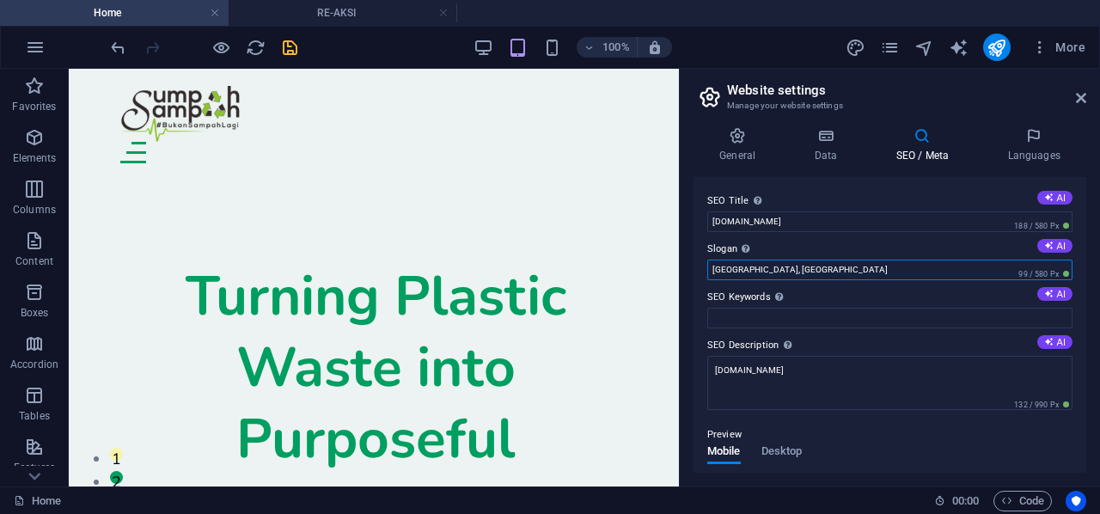
click at [796, 266] on input "Oviedo, FL" at bounding box center [889, 269] width 365 height 21
